Goal: Find specific page/section: Find specific page/section

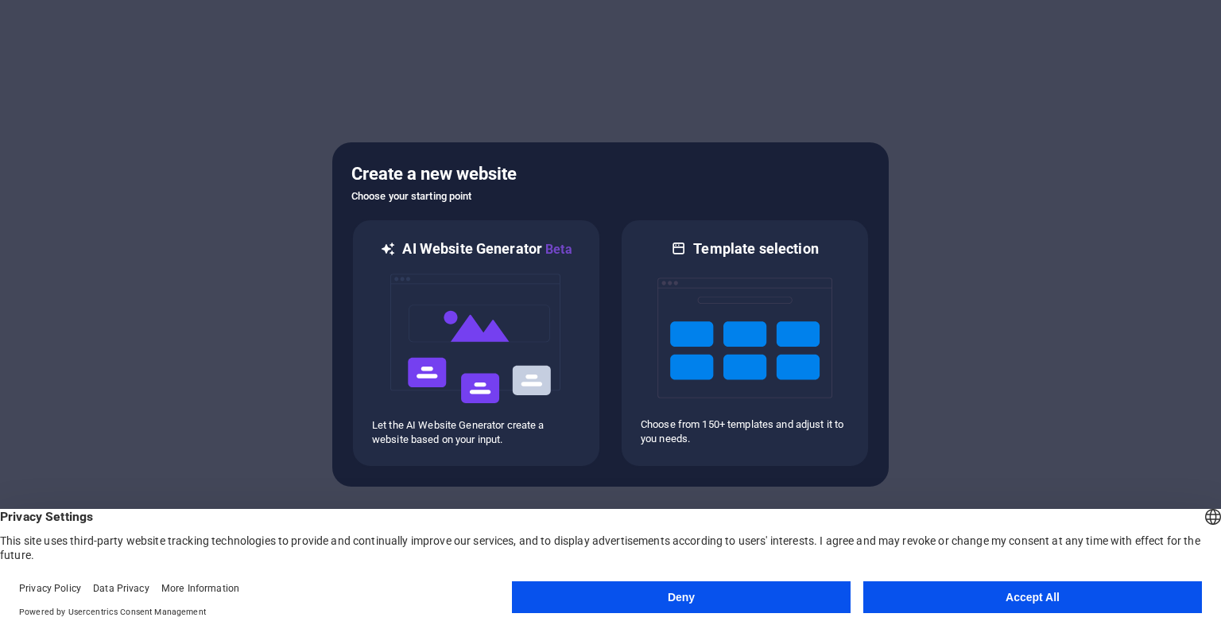
click at [758, 591] on button "Deny" at bounding box center [681, 597] width 339 height 32
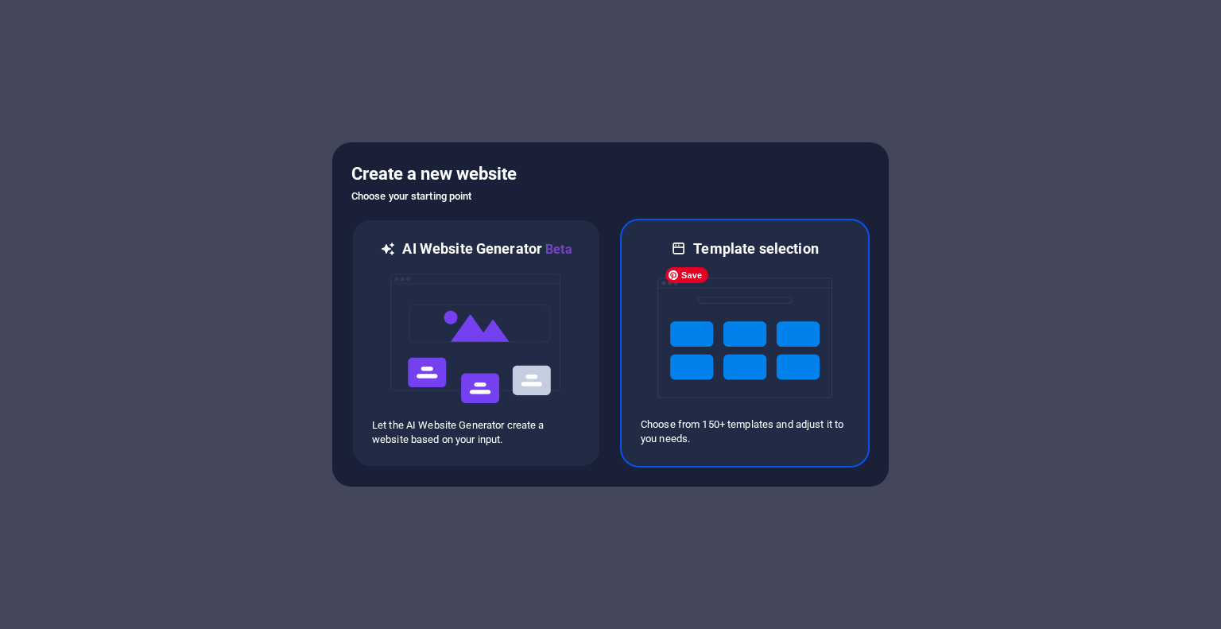
click at [776, 355] on img at bounding box center [744, 337] width 175 height 159
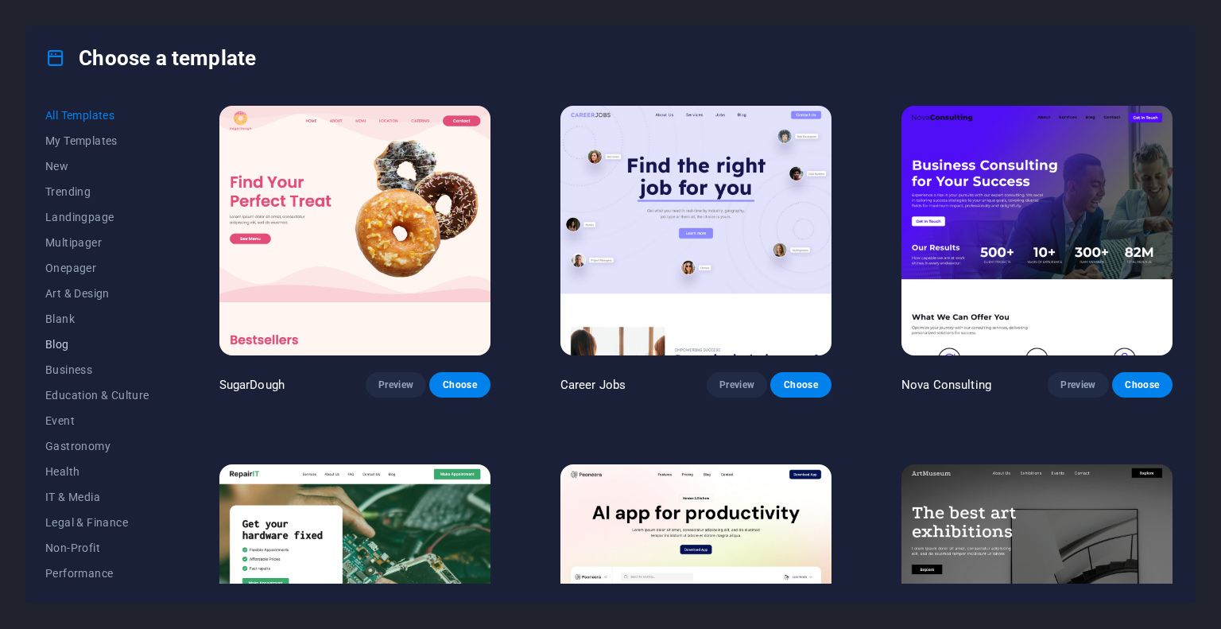
click at [56, 340] on span "Blog" at bounding box center [97, 344] width 104 height 13
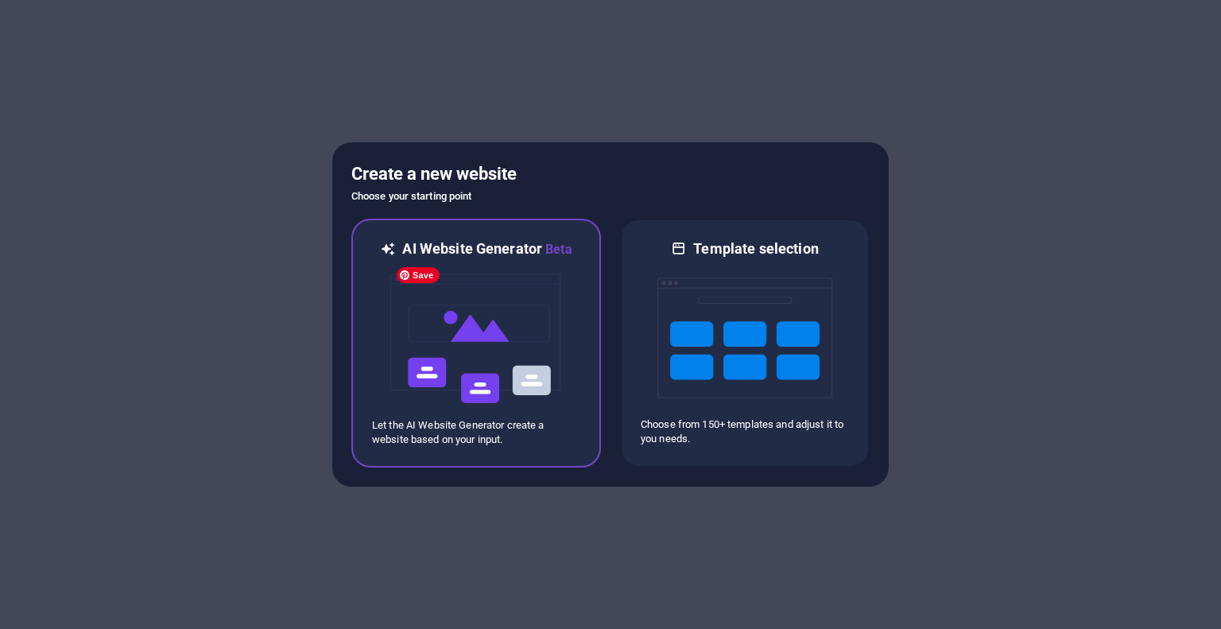
click at [496, 333] on img at bounding box center [476, 338] width 175 height 159
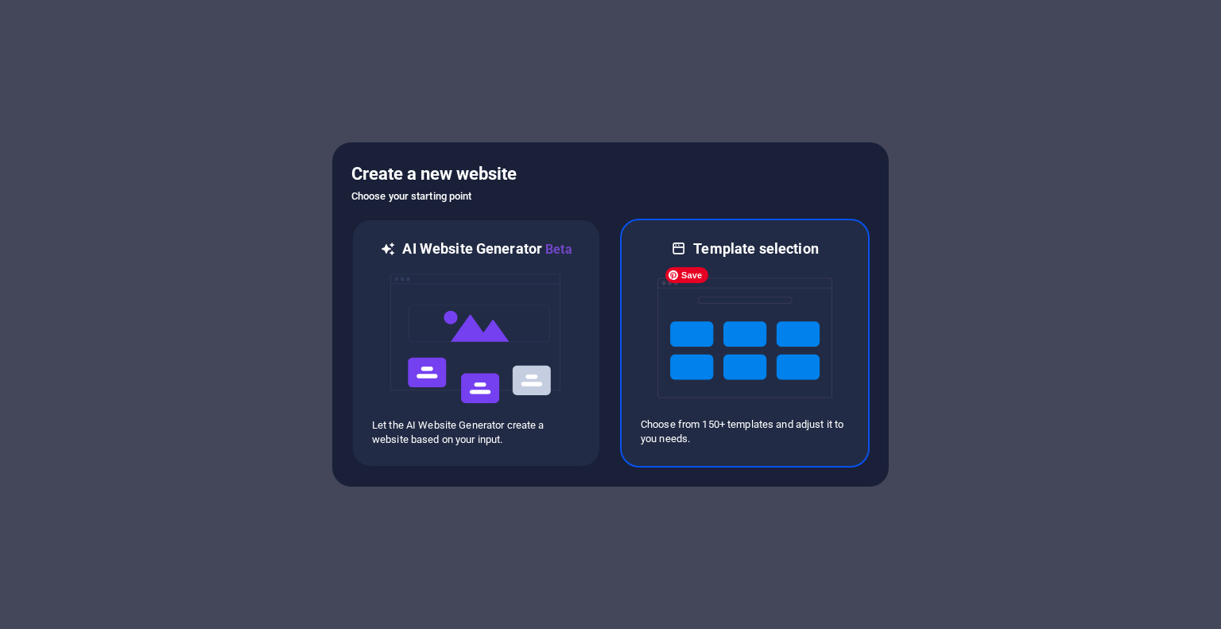
click at [779, 325] on img at bounding box center [744, 337] width 175 height 159
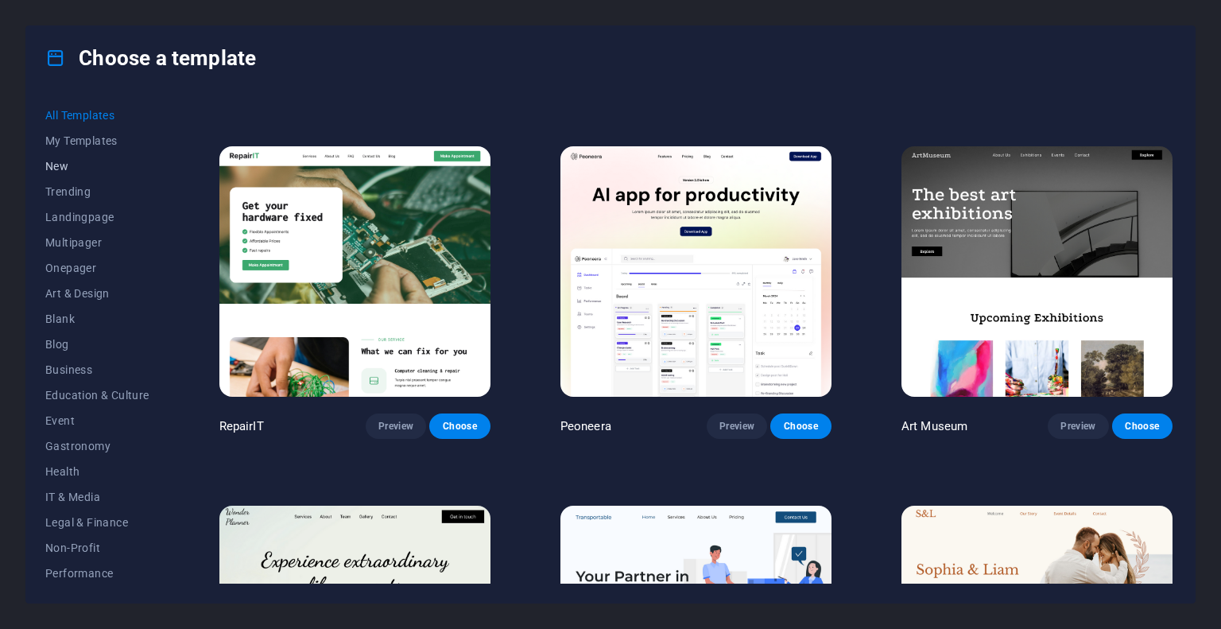
click at [60, 166] on span "New" at bounding box center [97, 166] width 104 height 13
click at [84, 339] on span "IT & Media" at bounding box center [97, 342] width 104 height 13
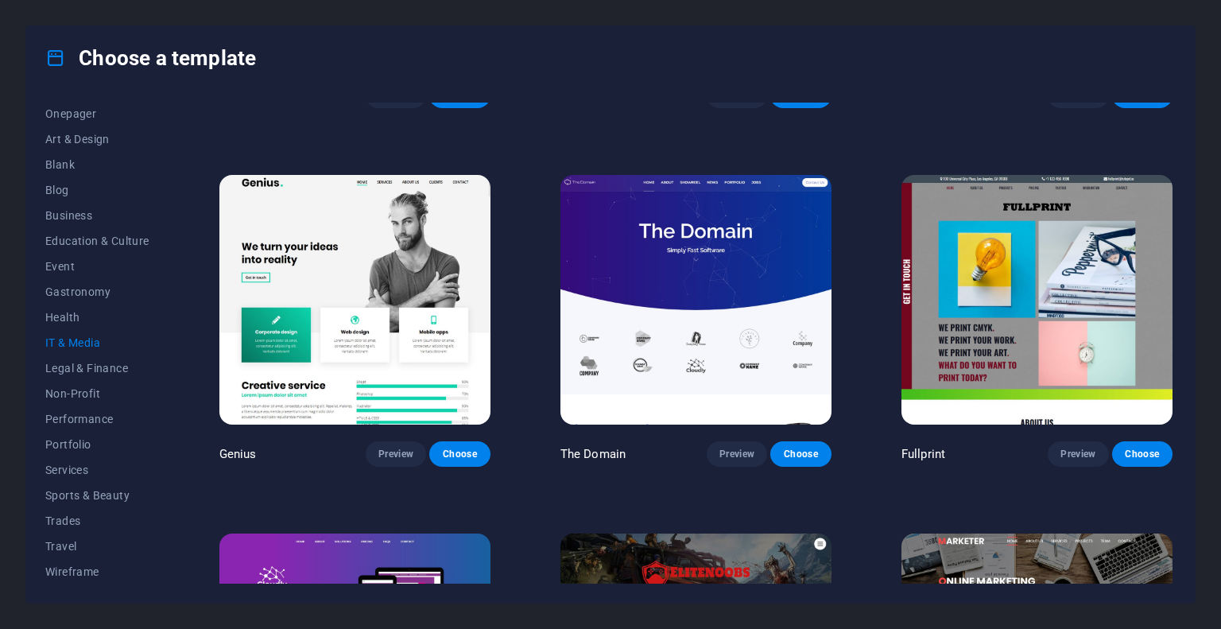
scroll to position [646, 0]
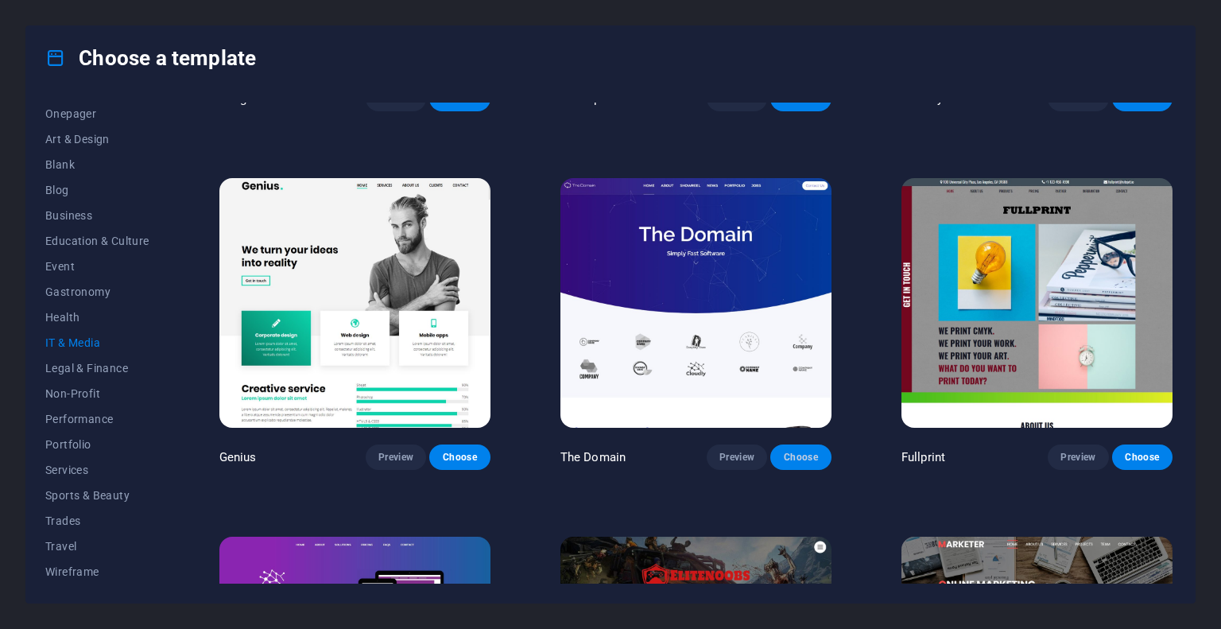
click at [799, 451] on span "Choose" at bounding box center [800, 457] width 35 height 13
